Goal: Task Accomplishment & Management: Manage account settings

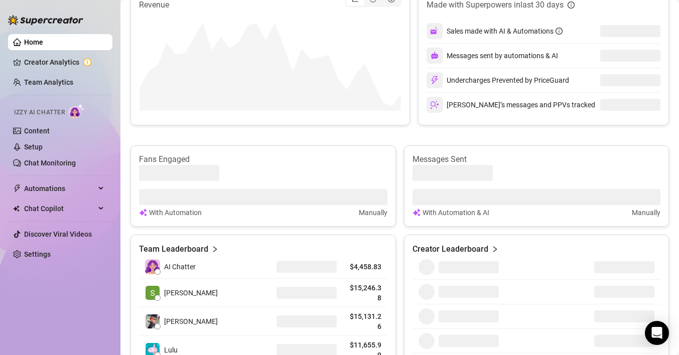
scroll to position [262, 0]
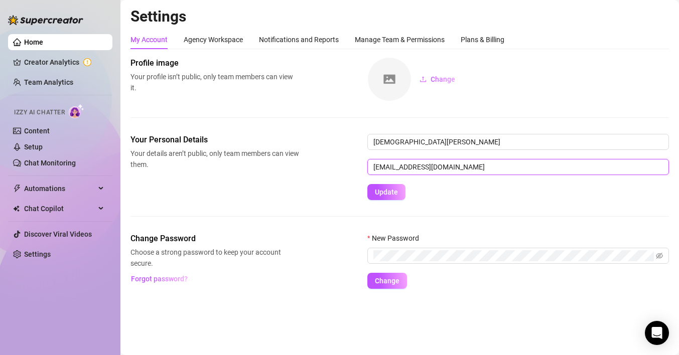
drag, startPoint x: 470, startPoint y: 167, endPoint x: 354, endPoint y: 165, distance: 115.9
click at [354, 165] on div "Your Personal Details Your details aren’t public, only team members can view th…" at bounding box center [399, 167] width 538 height 66
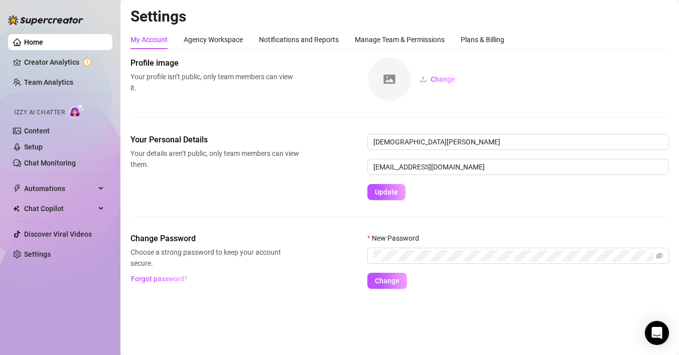
click at [533, 206] on div "Your Personal Details Your details aren’t public, only team members can view th…" at bounding box center [399, 183] width 538 height 99
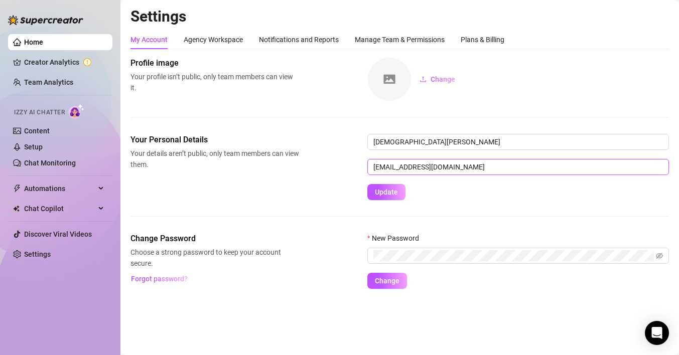
drag, startPoint x: 468, startPoint y: 167, endPoint x: 375, endPoint y: 158, distance: 93.2
click at [375, 158] on form "[DEMOGRAPHIC_DATA][PERSON_NAME] [EMAIL_ADDRESS][DOMAIN_NAME] Update" at bounding box center [518, 167] width 302 height 66
type input "c"
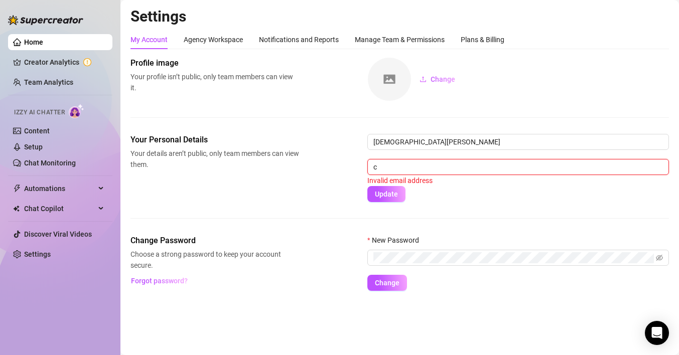
type input "[EMAIL_ADDRESS][DOMAIN_NAME]"
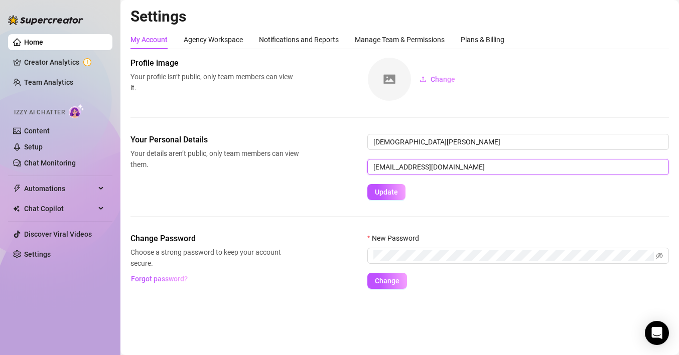
click at [482, 169] on input "[EMAIL_ADDRESS][DOMAIN_NAME]" at bounding box center [518, 167] width 302 height 16
drag, startPoint x: 477, startPoint y: 168, endPoint x: 367, endPoint y: 164, distance: 109.4
click at [367, 164] on input "[EMAIL_ADDRESS][DOMAIN_NAME]" at bounding box center [518, 167] width 302 height 16
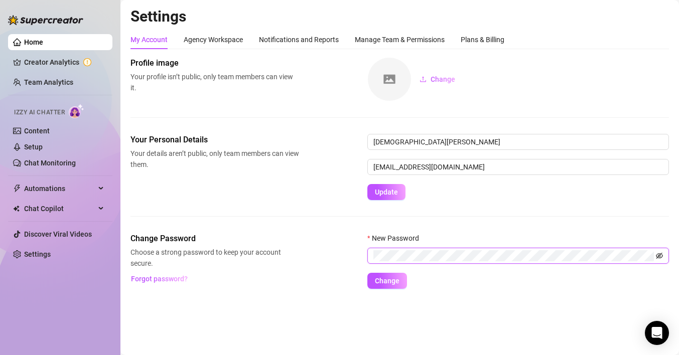
click at [660, 257] on icon "eye-invisible" at bounding box center [659, 255] width 7 height 7
click at [513, 308] on main "Settings My Account Agency Workspace Notifications and Reports Manage Team & Pe…" at bounding box center [399, 177] width 558 height 355
click at [519, 199] on form "[DEMOGRAPHIC_DATA][PERSON_NAME] [EMAIL_ADDRESS][DOMAIN_NAME] Update" at bounding box center [518, 167] width 302 height 66
